Goal: Register for event/course

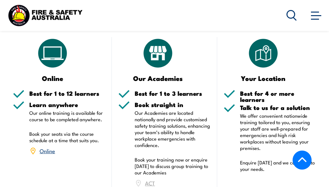
scroll to position [1096, 0]
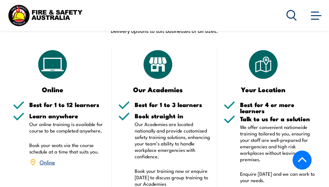
click at [48, 162] on link "Online" at bounding box center [47, 162] width 15 height 8
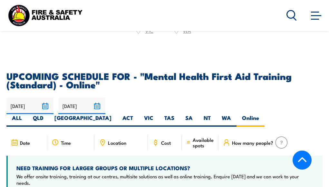
scroll to position [1296, 0]
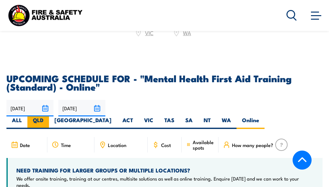
click at [49, 116] on label "QLD" at bounding box center [38, 122] width 22 height 13
click at [48, 116] on input "QLD" at bounding box center [46, 118] width 4 height 4
radio input "true"
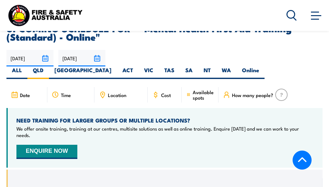
scroll to position [1392, 0]
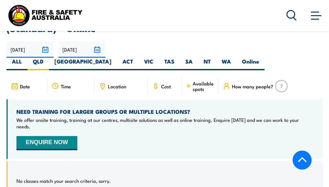
scroll to position [1360, 0]
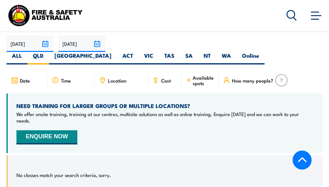
click at [164, 78] on span "Cost" at bounding box center [166, 80] width 10 height 5
click at [156, 77] on icon at bounding box center [155, 80] width 7 height 7
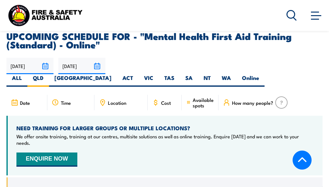
scroll to position [1328, 0]
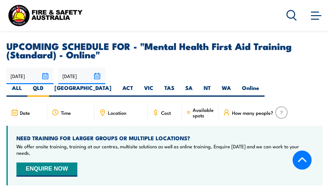
click at [167, 105] on div "Cost" at bounding box center [165, 112] width 34 height 15
click at [167, 110] on span "Cost" at bounding box center [166, 112] width 10 height 5
click at [24, 110] on span "Date" at bounding box center [25, 112] width 10 height 5
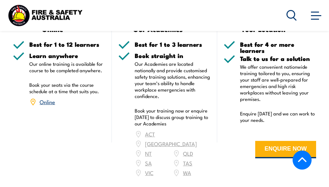
scroll to position [1167, 0]
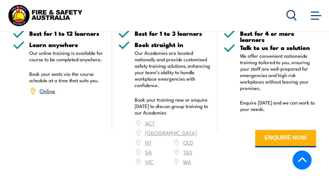
click at [189, 134] on div "ACT NSW NT QLD SA TAS VIC WA" at bounding box center [173, 142] width 76 height 48
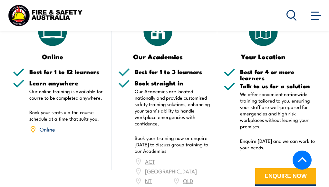
scroll to position [1102, 0]
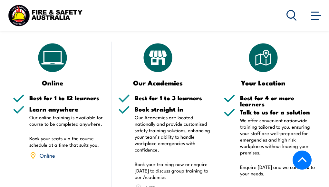
click at [158, 58] on img at bounding box center [158, 58] width 32 height 32
drag, startPoint x: 161, startPoint y: 82, endPoint x: 165, endPoint y: 85, distance: 5.0
click at [161, 82] on h3 "Our Academies" at bounding box center [158, 82] width 80 height 7
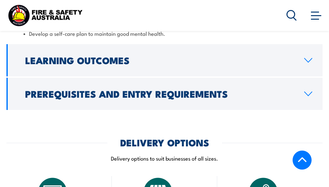
scroll to position [941, 0]
